Goal: Task Accomplishment & Management: Use online tool/utility

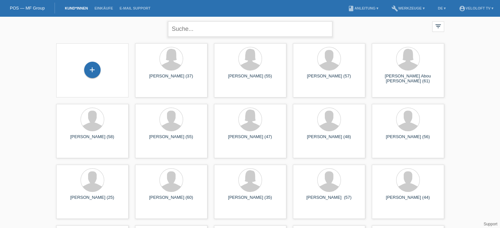
click at [198, 25] on input "text" at bounding box center [250, 28] width 164 height 15
paste input "[PERSON_NAME]"
type input "[PERSON_NAME]"
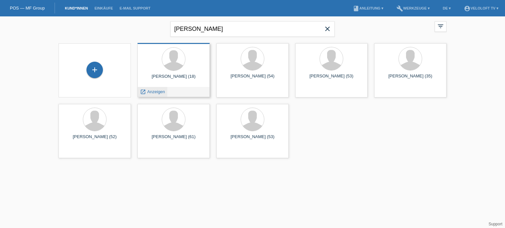
click at [162, 94] on div "launch Anzeigen" at bounding box center [153, 92] width 30 height 10
click at [161, 95] on div "launch Anzeigen" at bounding box center [153, 92] width 30 height 10
click at [155, 92] on span "Anzeigen" at bounding box center [156, 91] width 18 height 5
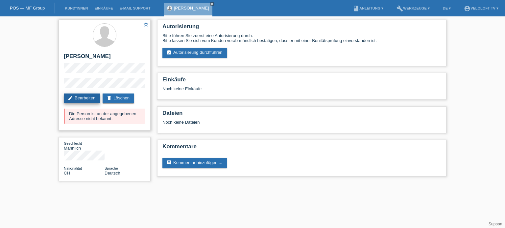
click at [84, 97] on link "edit Bearbeiten" at bounding box center [82, 99] width 36 height 10
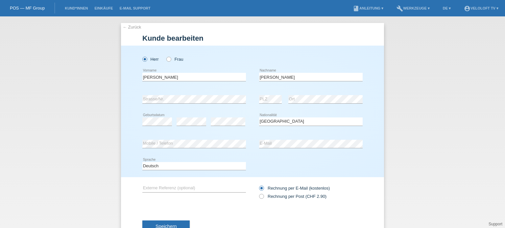
select select "CH"
click at [15, 116] on div "← Zurück Kunde bearbeiten Herr Frau David error Vorname error C" at bounding box center [252, 122] width 505 height 212
click at [166, 227] on span "Speichern" at bounding box center [165, 226] width 21 height 5
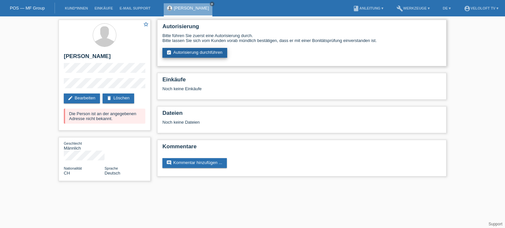
click at [195, 53] on link "assignment_turned_in Autorisierung durchführen" at bounding box center [194, 53] width 65 height 10
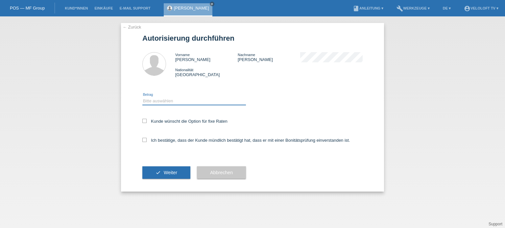
click at [171, 100] on select "Bitte auswählen CHF 1.00 - CHF 499.00 CHF 500.00 - CHF 1'999.00 CHF 2'000.00 - …" at bounding box center [194, 101] width 104 height 8
click at [158, 101] on select "Bitte auswählen CHF 1.00 - CHF 499.00 CHF 500.00 - CHF 1'999.00 CHF 2'000.00 - …" at bounding box center [194, 101] width 104 height 8
select select "3"
click at [142, 97] on select "Bitte auswählen CHF 1.00 - CHF 499.00 CHF 500.00 - CHF 1'999.00 CHF 2'000.00 - …" at bounding box center [194, 101] width 104 height 8
click at [146, 121] on icon at bounding box center [144, 121] width 4 height 4
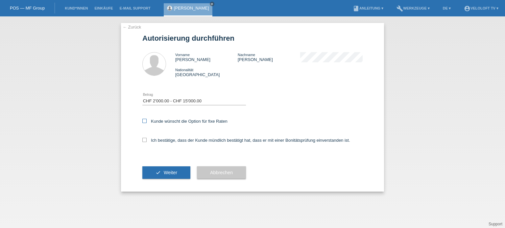
click at [146, 121] on input "Kunde wünscht die Option für fixe Raten" at bounding box center [144, 121] width 4 height 4
checkbox input "true"
click at [144, 140] on icon at bounding box center [144, 140] width 4 height 4
click at [144, 140] on input "Ich bestätige, dass der Kunde mündlich bestätigt hat, dass er mit einer Bonität…" at bounding box center [144, 140] width 4 height 4
checkbox input "true"
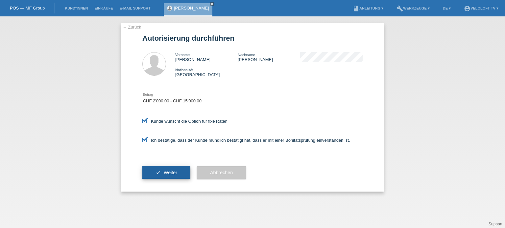
click at [172, 174] on span "Weiter" at bounding box center [170, 172] width 13 height 5
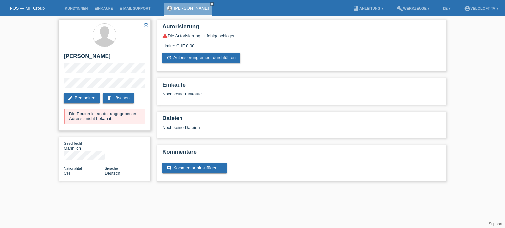
drag, startPoint x: 68, startPoint y: 114, endPoint x: 117, endPoint y: 119, distance: 48.9
click at [117, 119] on div "Die Person ist an der angegebenen Adresse nicht bekannt." at bounding box center [105, 116] width 82 height 15
copy div "Die Person ist an der angegebenen Adresse nicht bekannt."
